Goal: Task Accomplishment & Management: Use online tool/utility

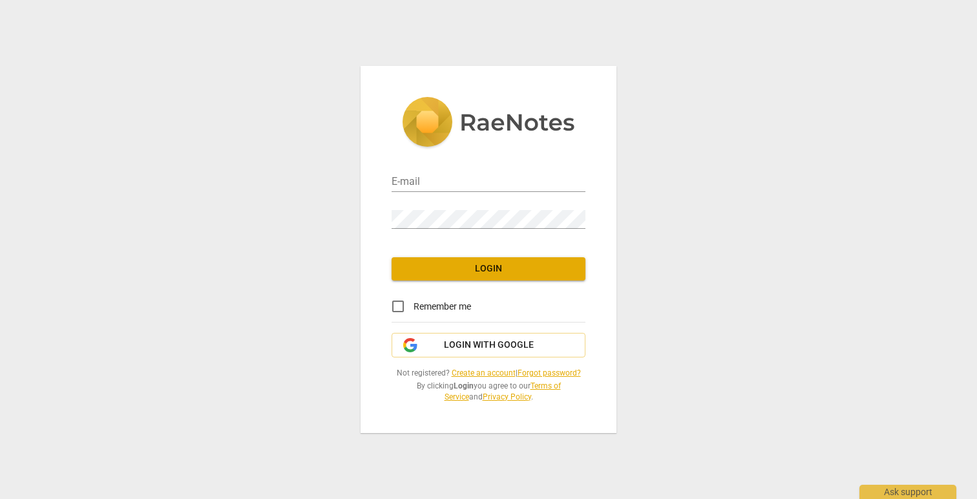
click at [478, 314] on div "Remember me" at bounding box center [489, 306] width 194 height 31
click at [479, 339] on span "Login with Google" at bounding box center [489, 345] width 90 height 13
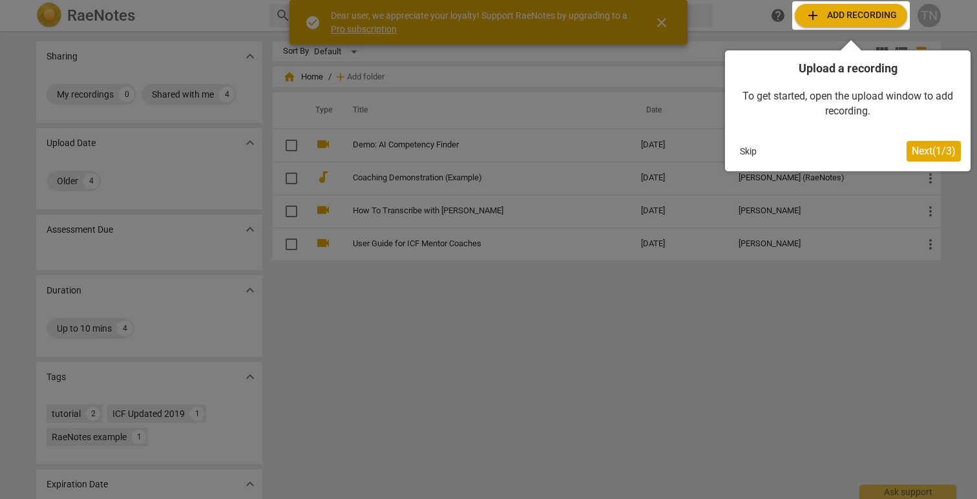
click at [747, 151] on button "Skip" at bounding box center [748, 151] width 27 height 19
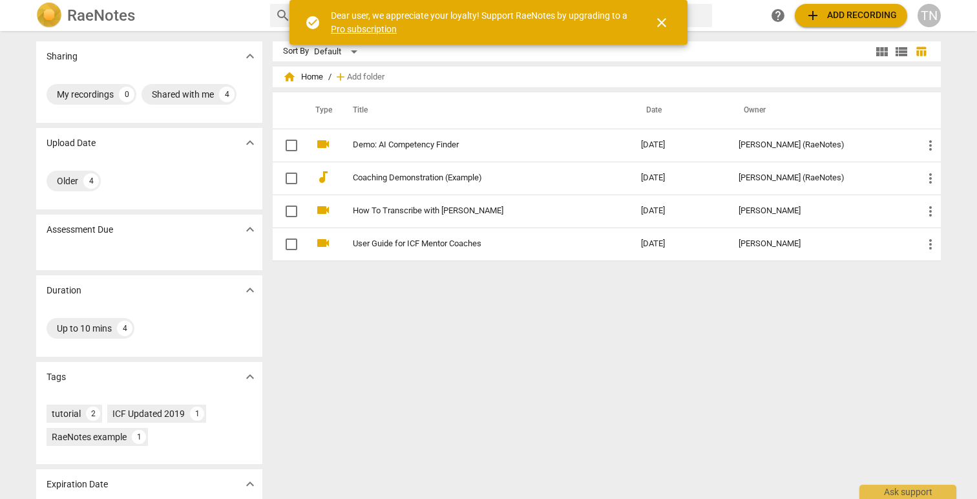
click at [854, 19] on span "add Add recording" at bounding box center [851, 16] width 92 height 16
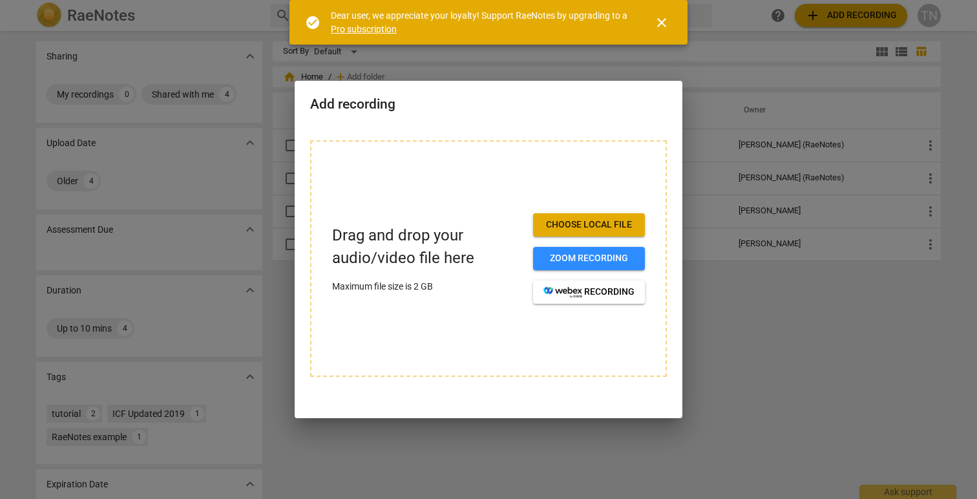
click at [563, 233] on button "Choose local file" at bounding box center [589, 224] width 112 height 23
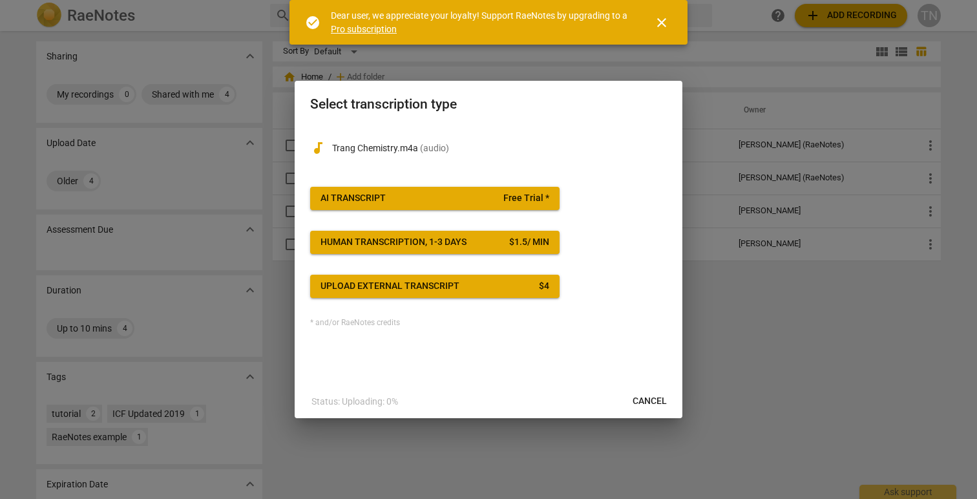
click at [442, 200] on span "AI Transcript Free Trial *" at bounding box center [435, 198] width 229 height 13
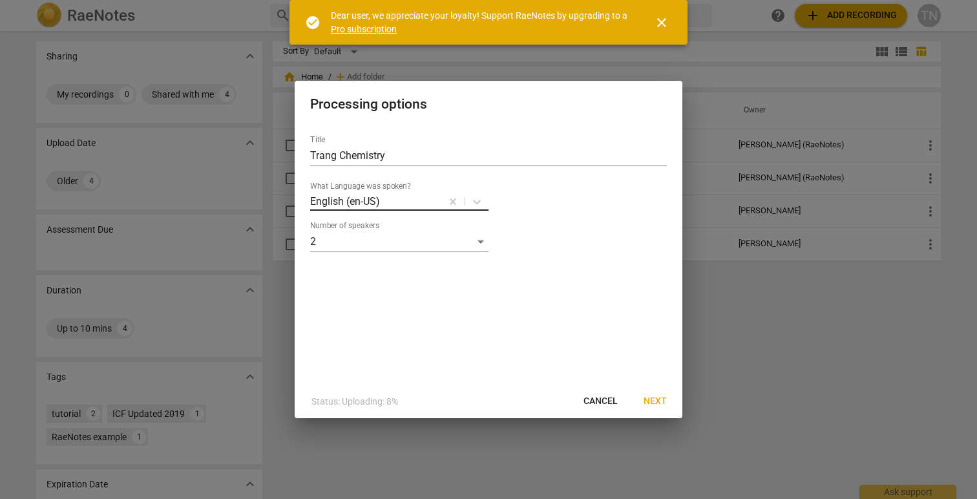
click at [410, 198] on div at bounding box center [410, 201] width 59 height 15
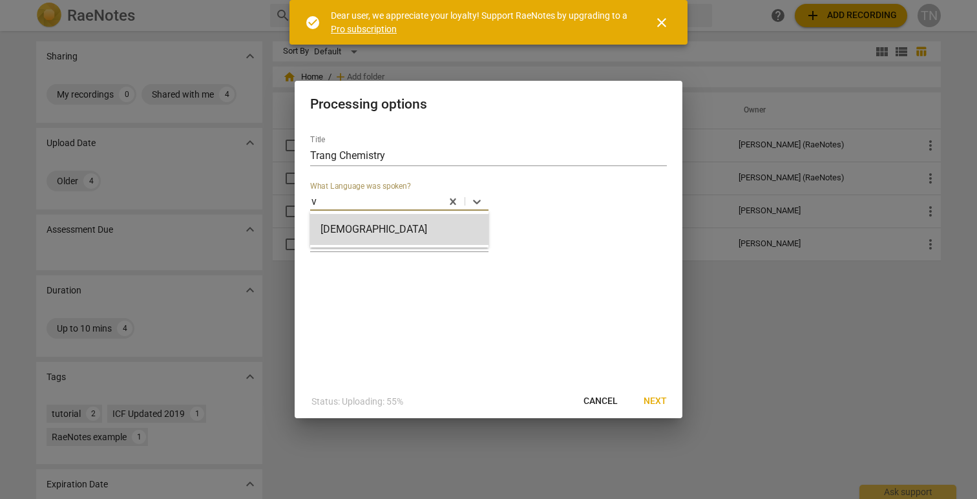
type input "vi"
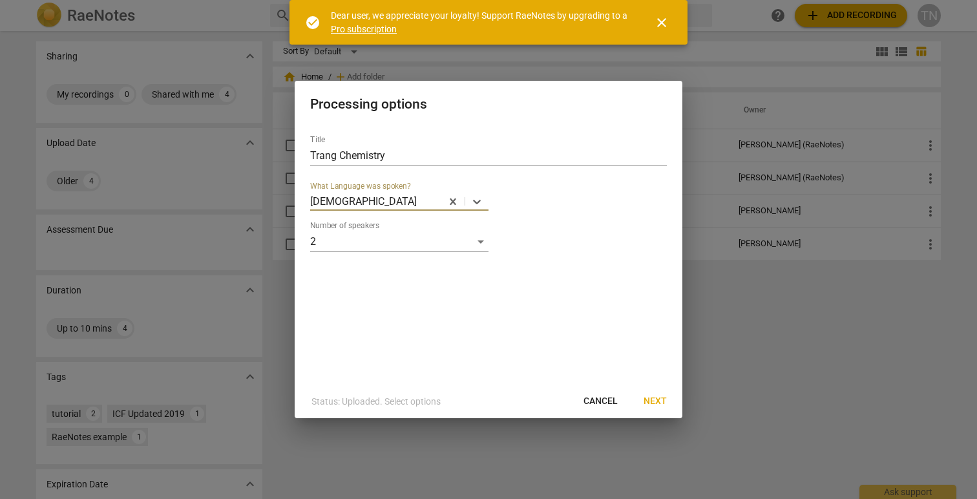
click at [662, 408] on button "Next" at bounding box center [655, 401] width 44 height 23
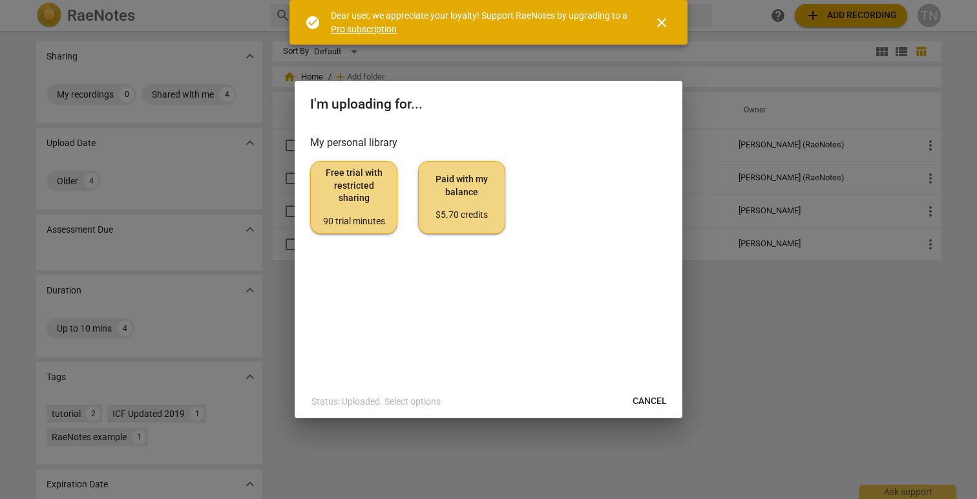
click at [345, 196] on span "Free trial with restricted sharing 90 trial minutes" at bounding box center [353, 197] width 65 height 61
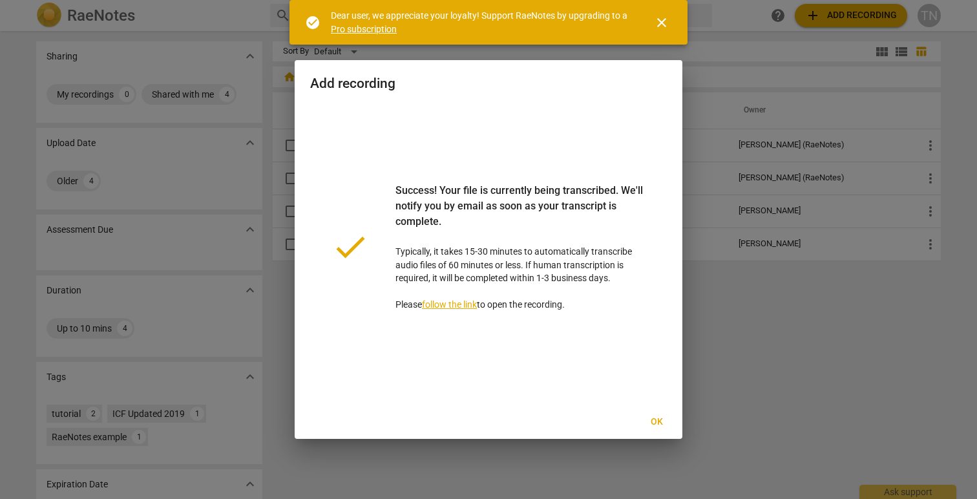
click at [659, 422] on span "Ok" at bounding box center [656, 422] width 21 height 13
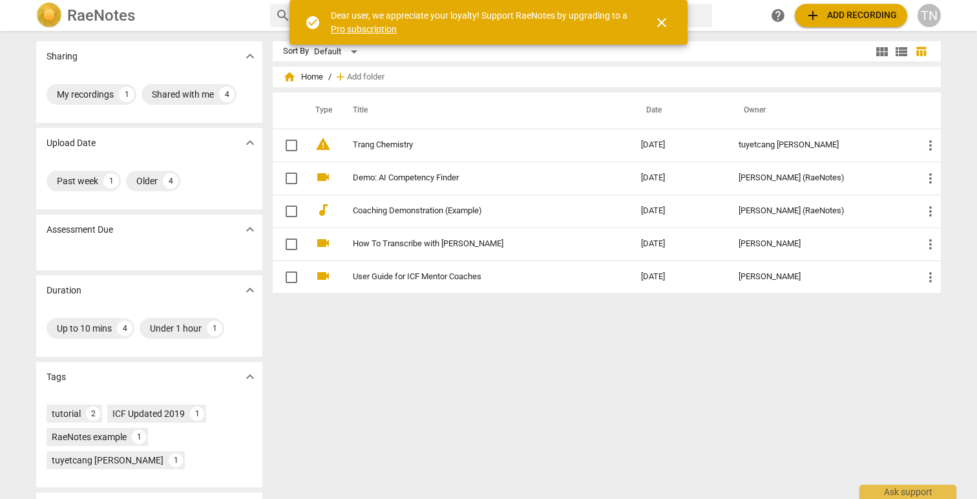
click at [666, 27] on span "close" at bounding box center [662, 23] width 16 height 16
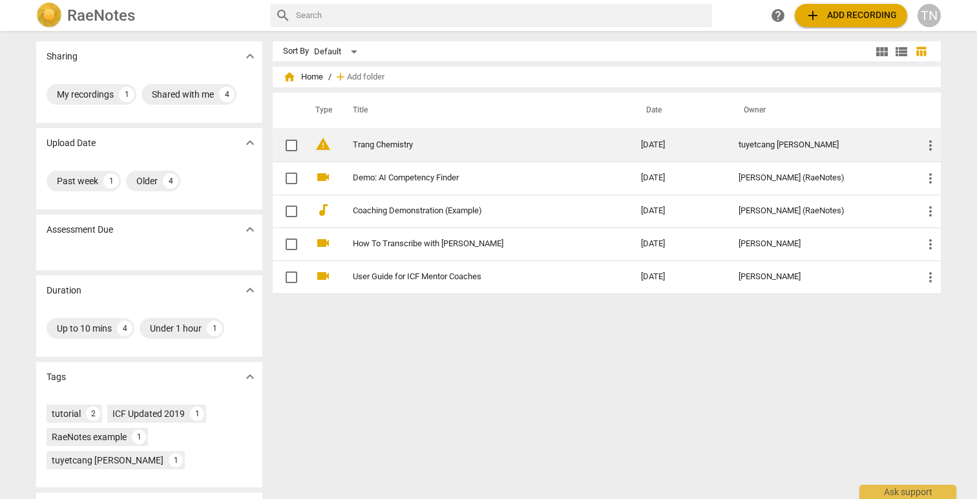
click at [402, 152] on td "Trang Chemistry" at bounding box center [483, 145] width 293 height 33
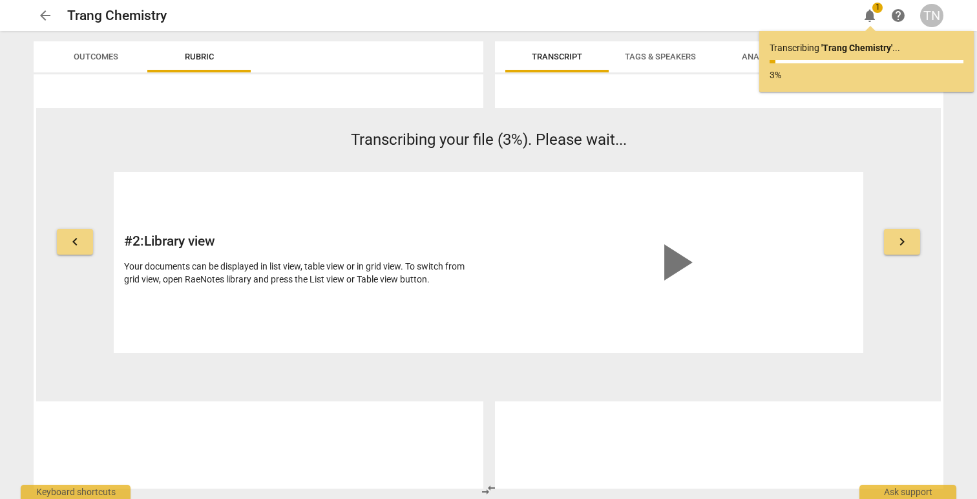
click at [47, 10] on span "arrow_back" at bounding box center [45, 16] width 16 height 16
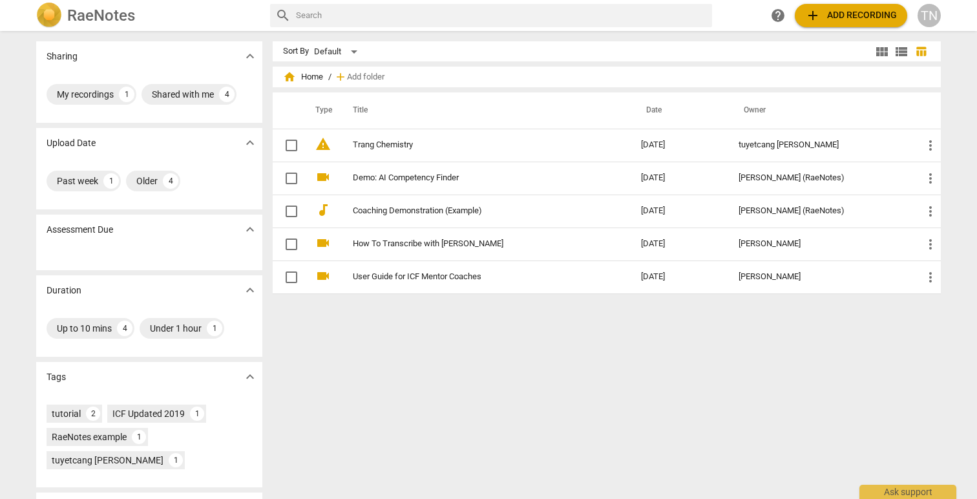
click at [882, 16] on span "add Add recording" at bounding box center [851, 16] width 92 height 16
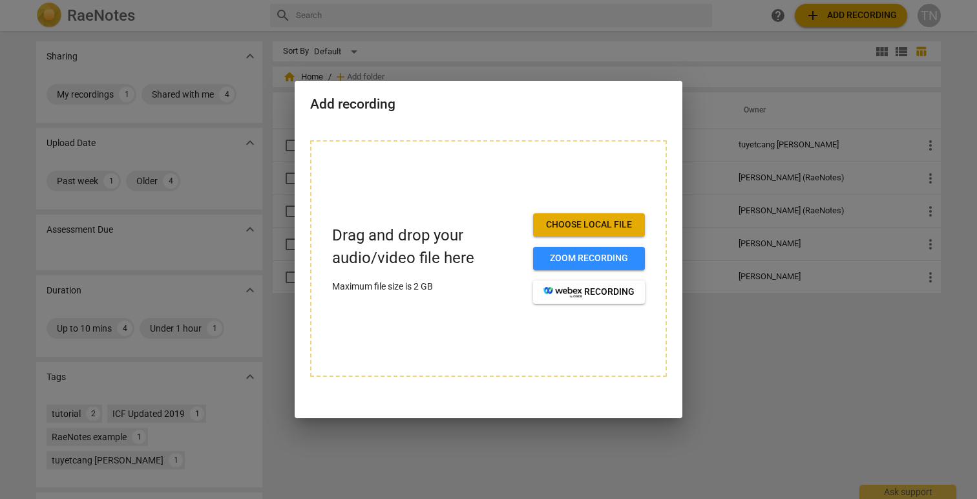
click at [615, 229] on span "Choose local file" at bounding box center [589, 224] width 91 height 13
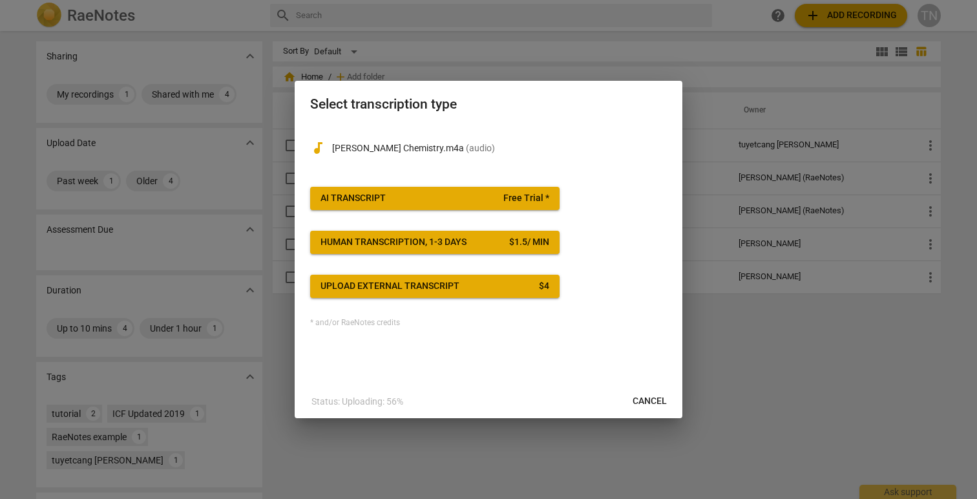
click at [505, 204] on span "AI Transcript Free Trial *" at bounding box center [435, 198] width 229 height 13
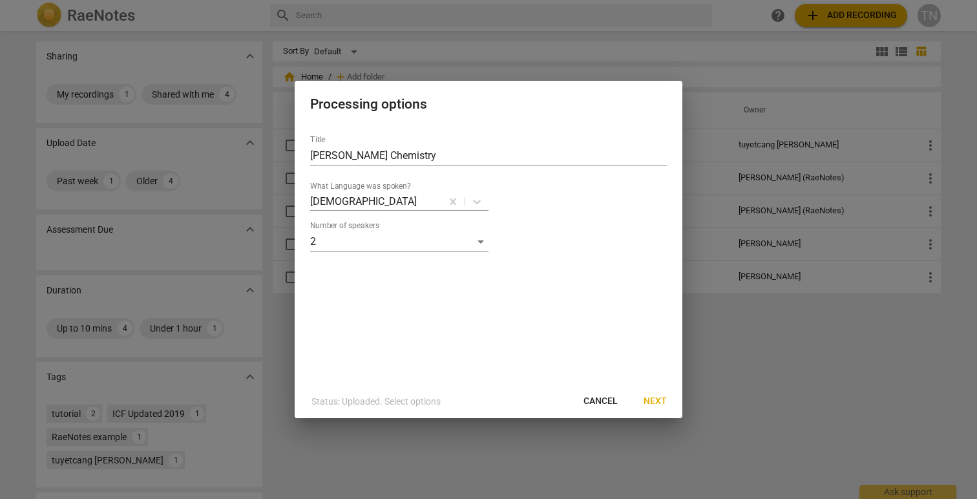
click at [654, 391] on button "Next" at bounding box center [655, 401] width 44 height 23
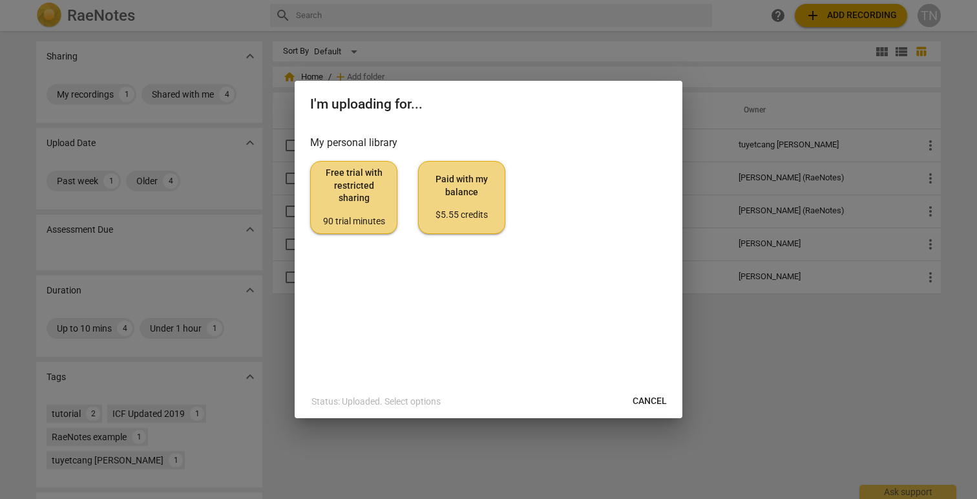
click at [359, 202] on span "Free trial with restricted sharing 90 trial minutes" at bounding box center [353, 197] width 65 height 61
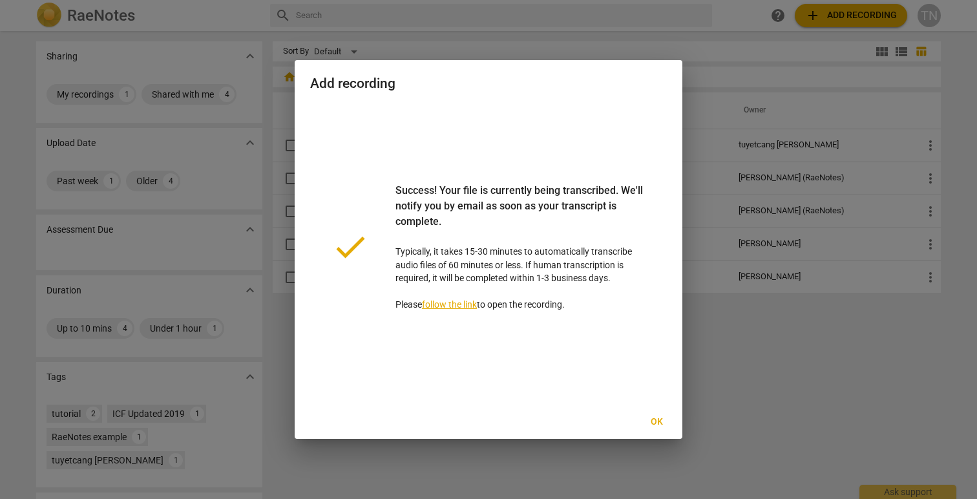
click at [655, 423] on span "Ok" at bounding box center [656, 422] width 21 height 13
